Goal: Navigation & Orientation: Find specific page/section

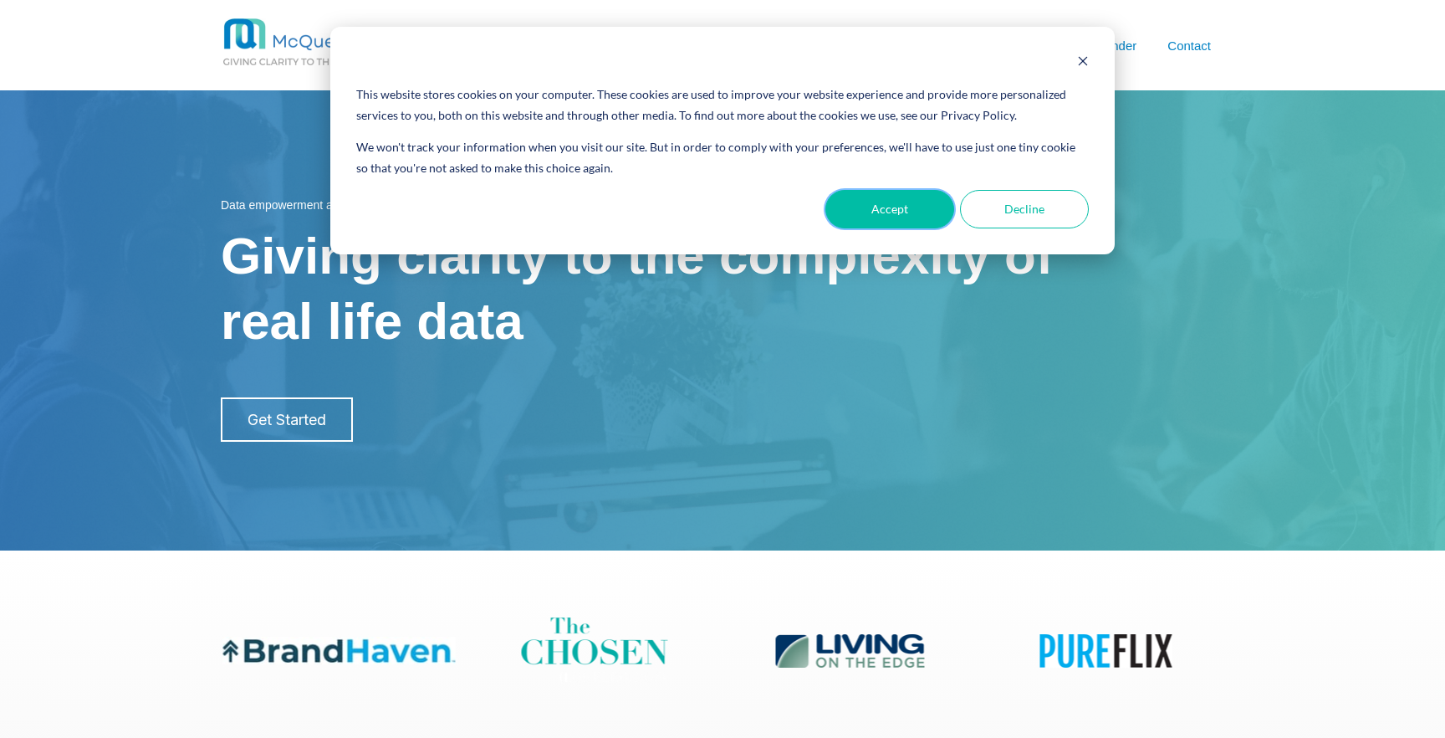
click at [906, 207] on button "Accept" at bounding box center [890, 209] width 129 height 38
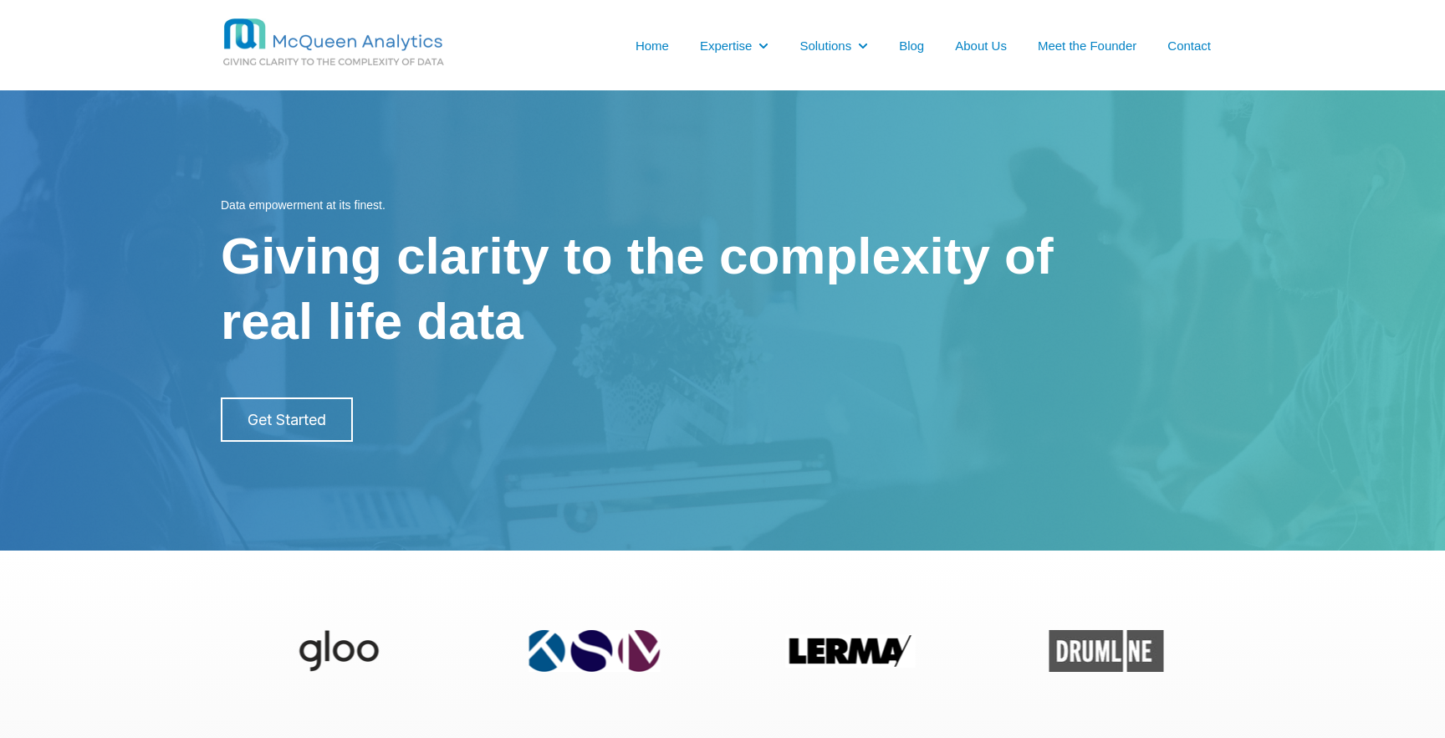
click at [1072, 46] on link "Meet the Founder" at bounding box center [1087, 46] width 99 height 18
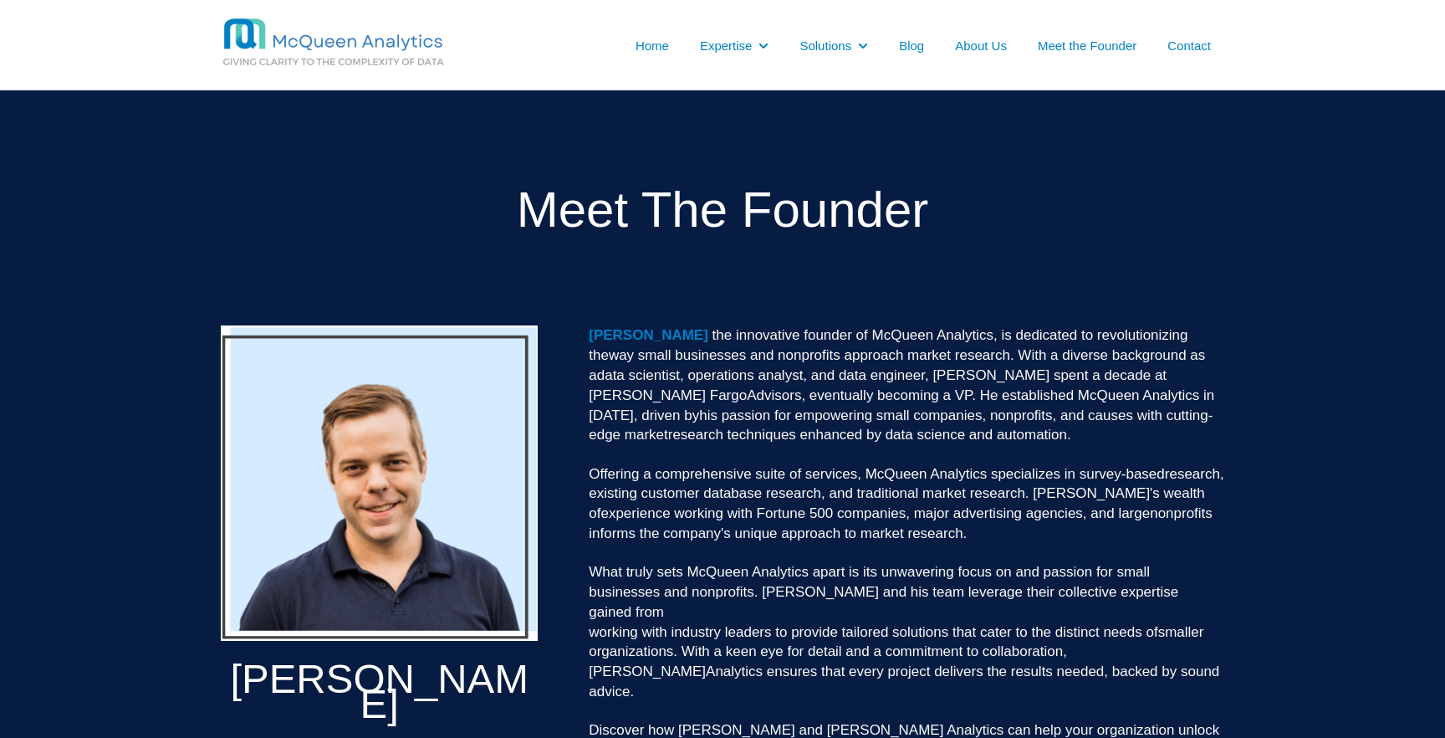
click at [1002, 41] on link "About Us" at bounding box center [981, 46] width 52 height 18
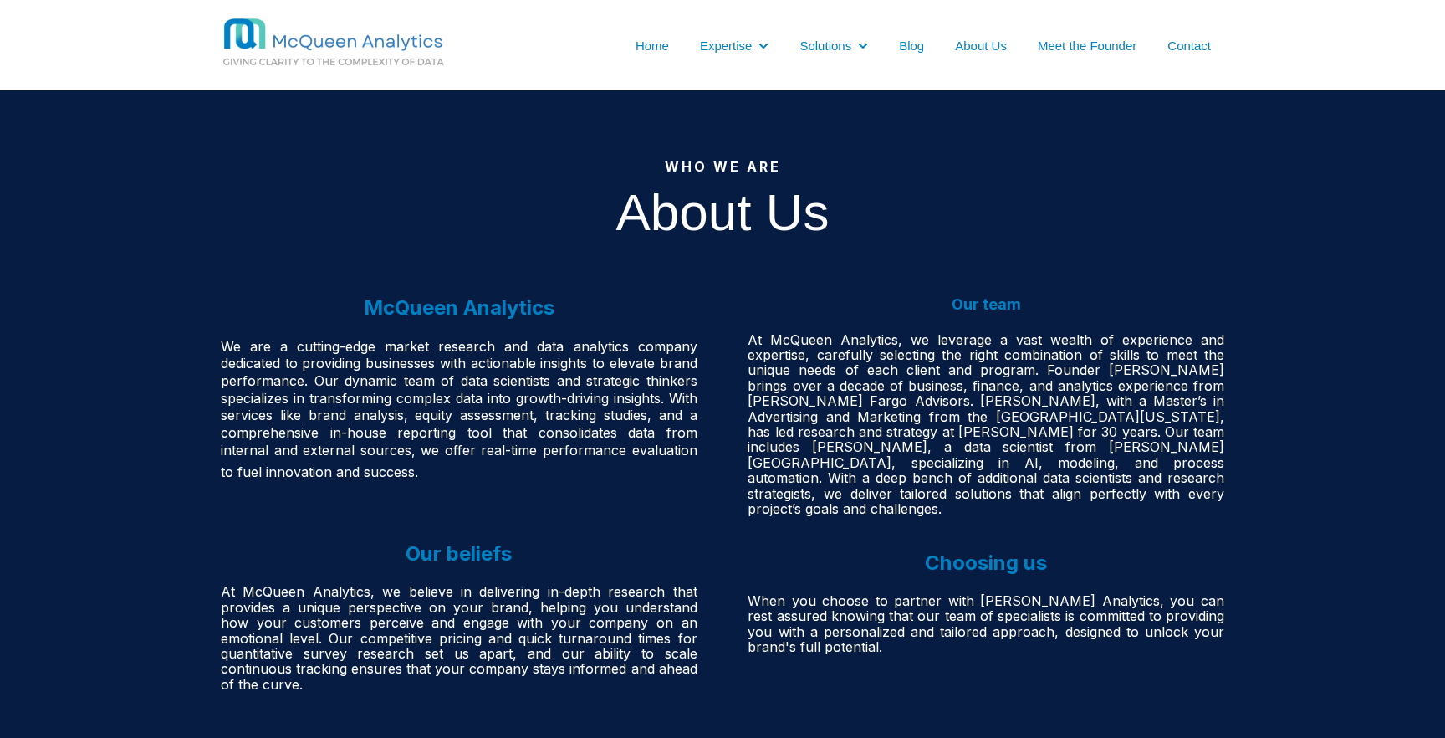
click at [1189, 39] on link "Contact" at bounding box center [1189, 46] width 43 height 18
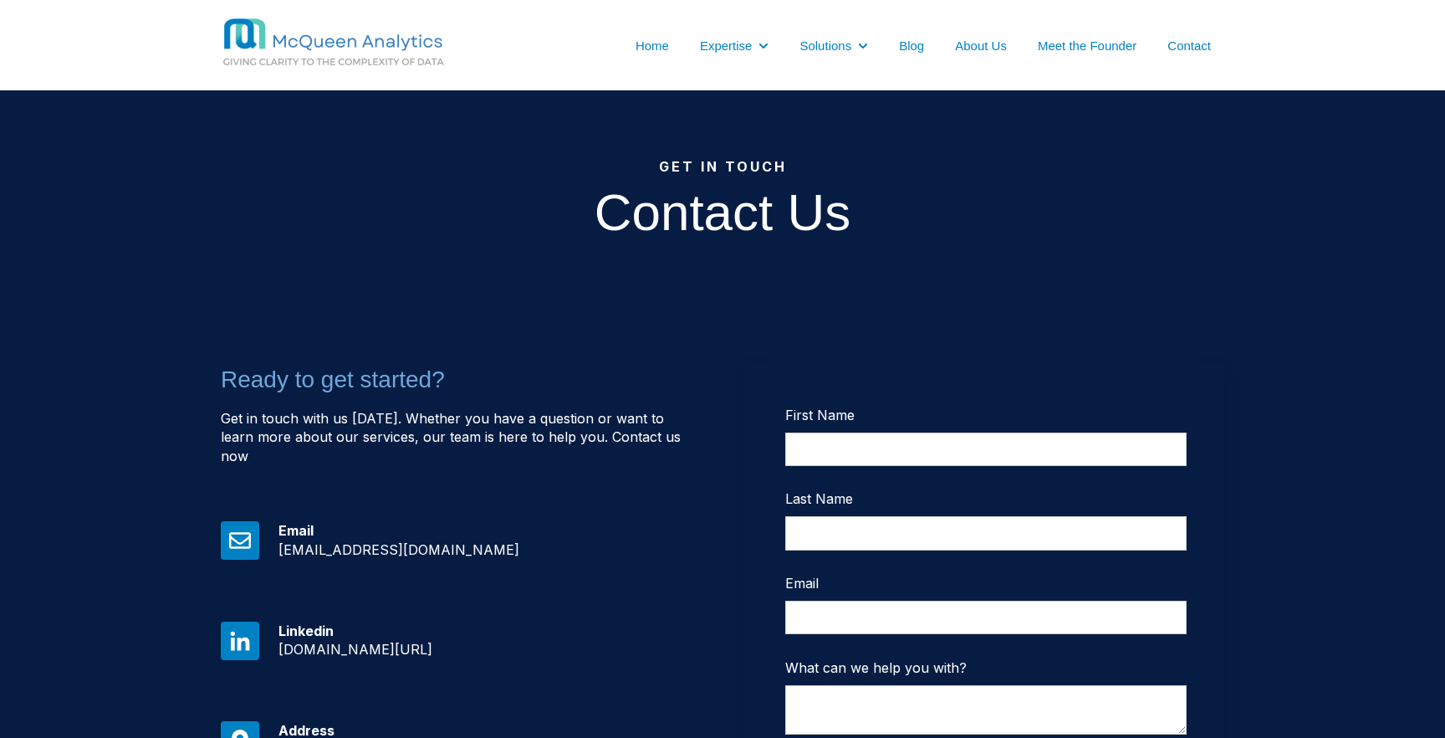
click at [1114, 42] on link "Meet the Founder" at bounding box center [1087, 46] width 99 height 18
